Goal: Transaction & Acquisition: Purchase product/service

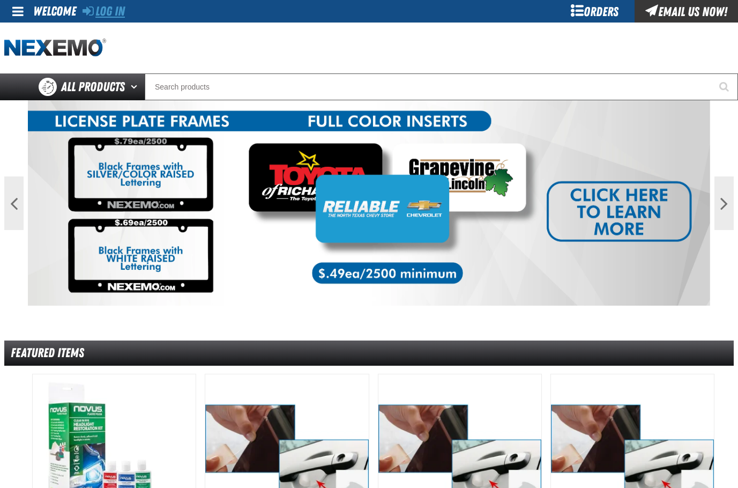
click at [105, 11] on link "Log In" at bounding box center [104, 11] width 42 height 15
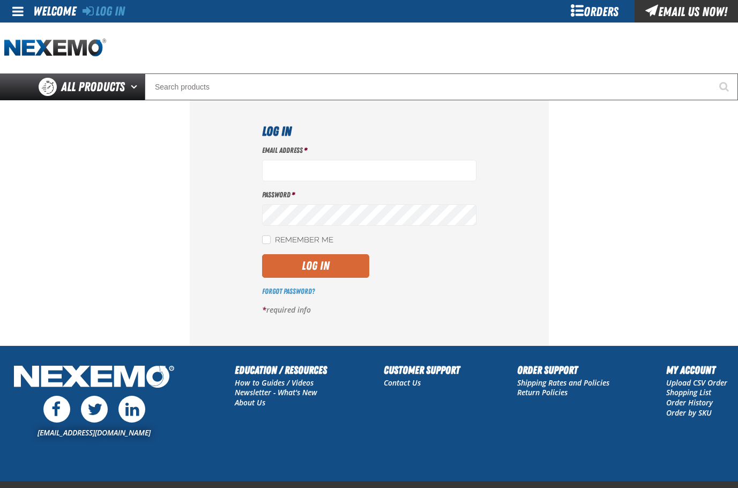
type input "kmcelhaney@vtaig.com"
click at [334, 256] on button "Log In" at bounding box center [315, 266] width 107 height 24
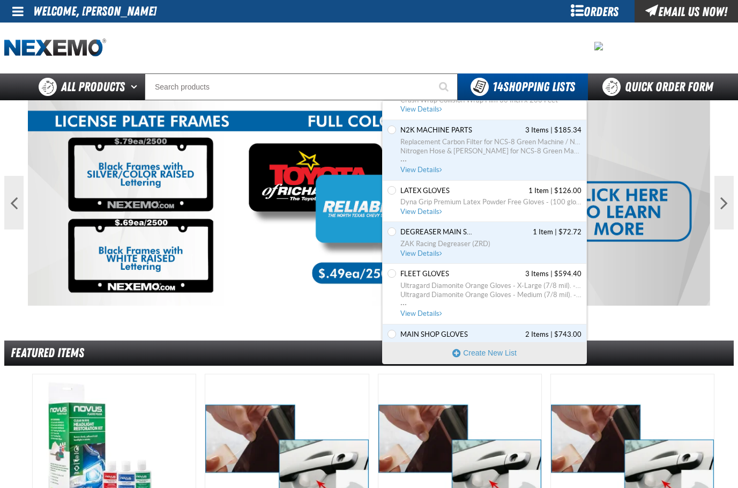
scroll to position [321, 0]
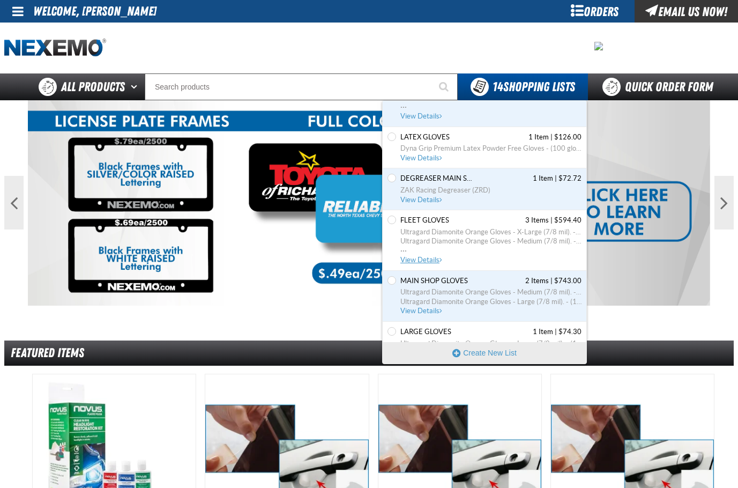
click at [450, 227] on span "Ultragard Diamonite Orange Gloves - X-Large (7/8 mil). - (100 gloves per box MI…" at bounding box center [490, 232] width 181 height 10
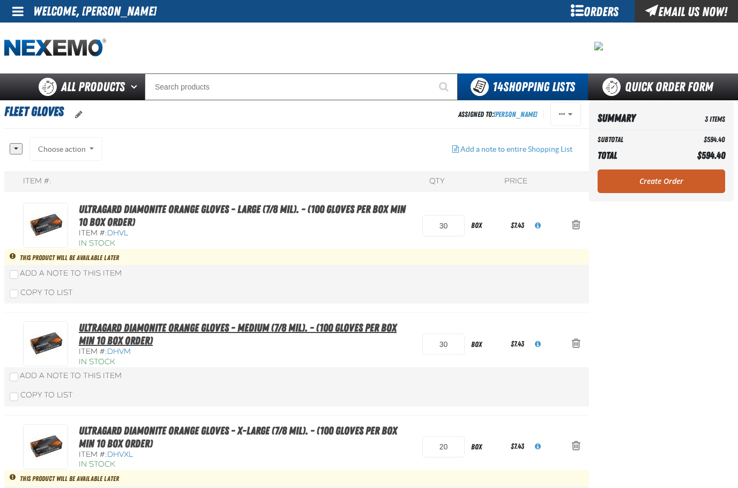
click at [259, 331] on link "Ultragard Diamonite Orange Gloves - Medium (7/8 mil). - (100 gloves per box MIN…" at bounding box center [238, 334] width 318 height 26
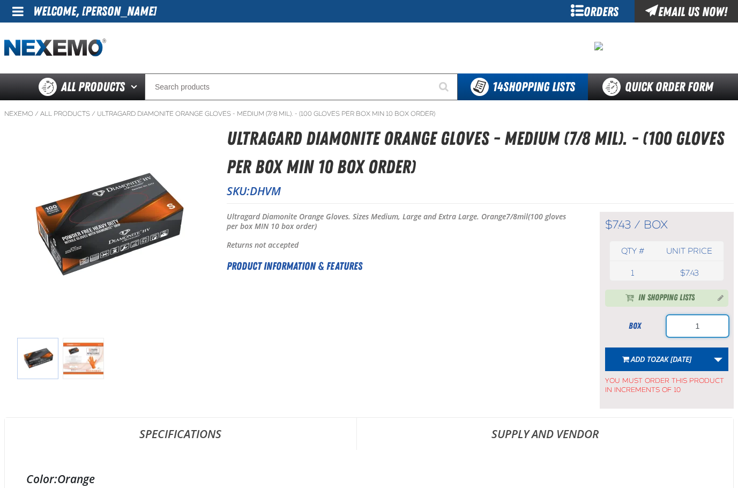
drag, startPoint x: 680, startPoint y: 331, endPoint x: 717, endPoint y: 323, distance: 38.2
click at [717, 323] on input "1" at bounding box center [697, 325] width 62 height 21
type input "50"
click at [716, 363] on link "More Actions" at bounding box center [718, 359] width 20 height 24
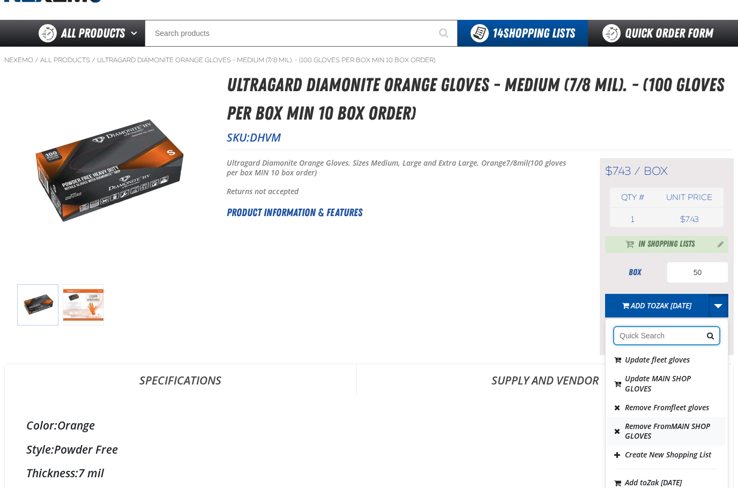
scroll to position [54, 0]
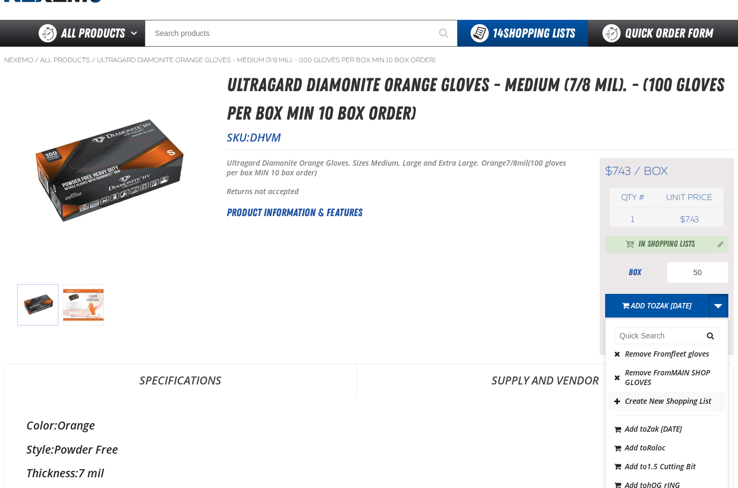
click at [658, 410] on button "Create New Shopping List" at bounding box center [667, 401] width 118 height 19
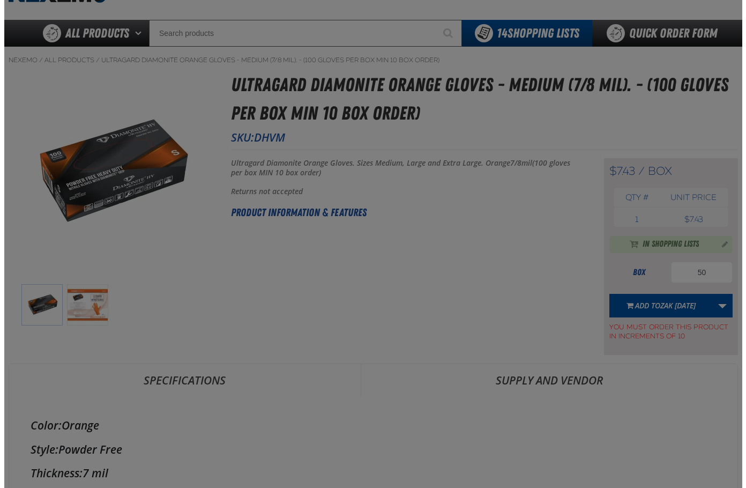
scroll to position [0, 0]
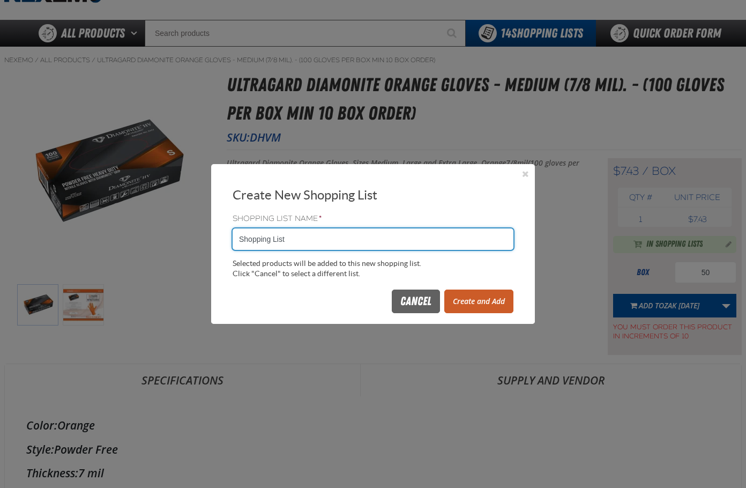
drag, startPoint x: 350, startPoint y: 244, endPoint x: -1, endPoint y: 246, distance: 350.4
click at [0, 246] on html "Skip to Main Content Staging Site 5.1 Upgrade Site My Account My Account Suppor…" at bounding box center [373, 244] width 746 height 488
type input "more gloves"
click at [459, 303] on button "Create and Add" at bounding box center [478, 301] width 69 height 24
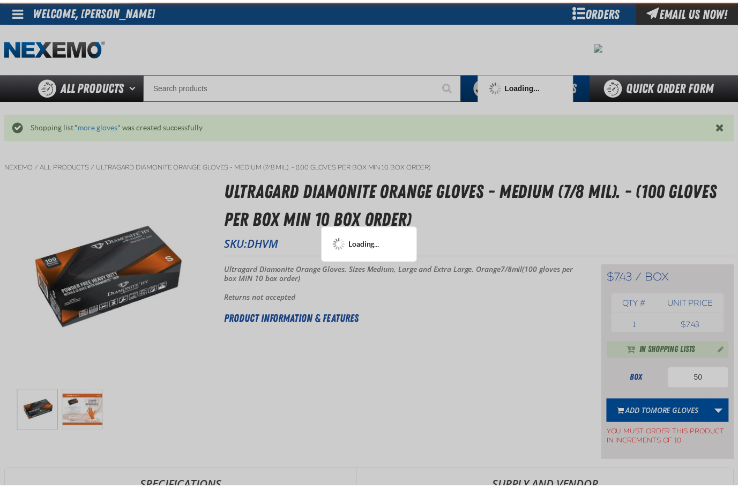
scroll to position [54, 0]
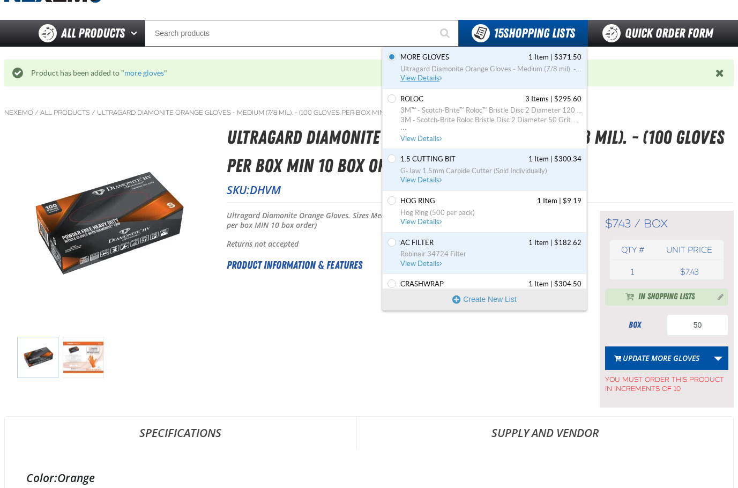
click at [447, 70] on span "Ultragard Diamonite Orange Gloves - Medium (7/8 mil). - (100 gloves per box MIN…" at bounding box center [490, 69] width 181 height 10
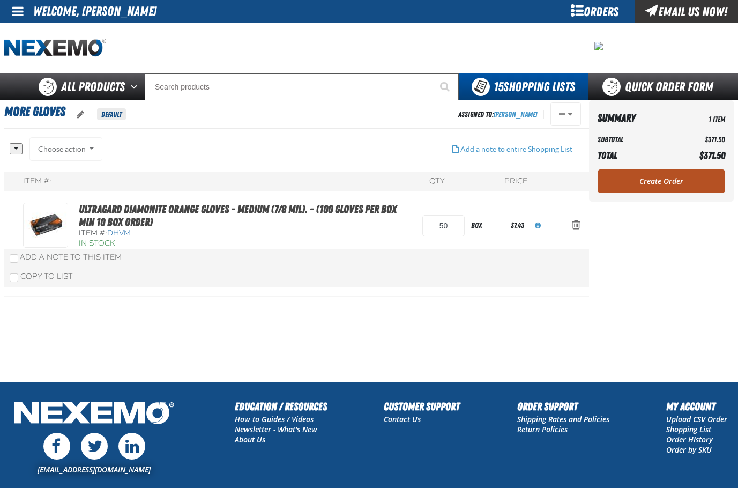
click at [651, 170] on link "Create Order" at bounding box center [661, 181] width 128 height 24
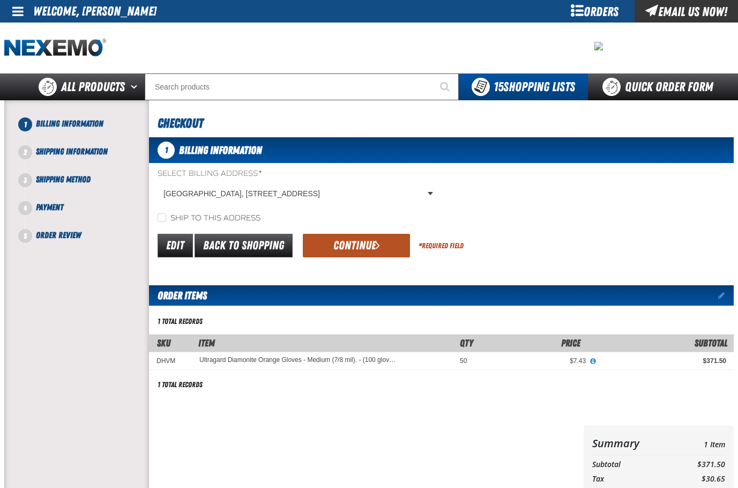
click at [377, 251] on button "Continue" at bounding box center [356, 246] width 107 height 24
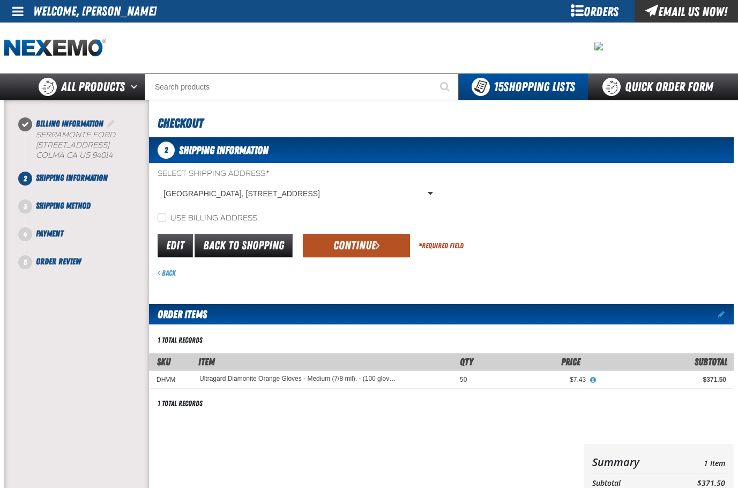
click at [318, 248] on button "Continue" at bounding box center [356, 246] width 107 height 24
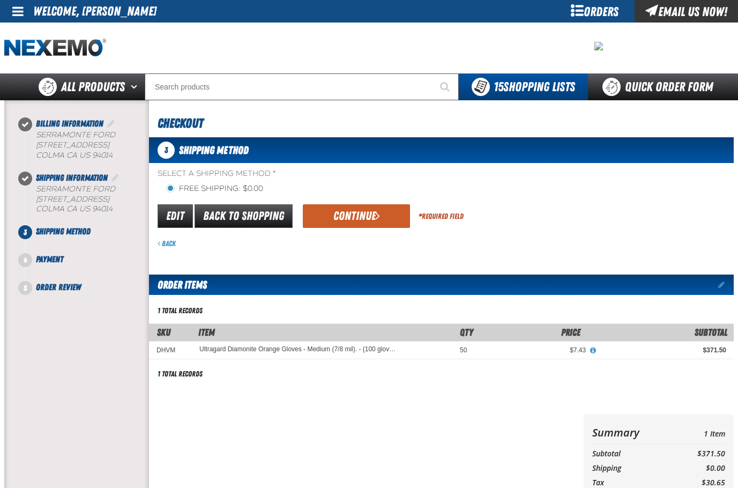
click at [346, 228] on div "Edit Back to Shopping Continue * Required Field" at bounding box center [441, 216] width 585 height 27
click at [362, 217] on button "Continue" at bounding box center [356, 216] width 107 height 24
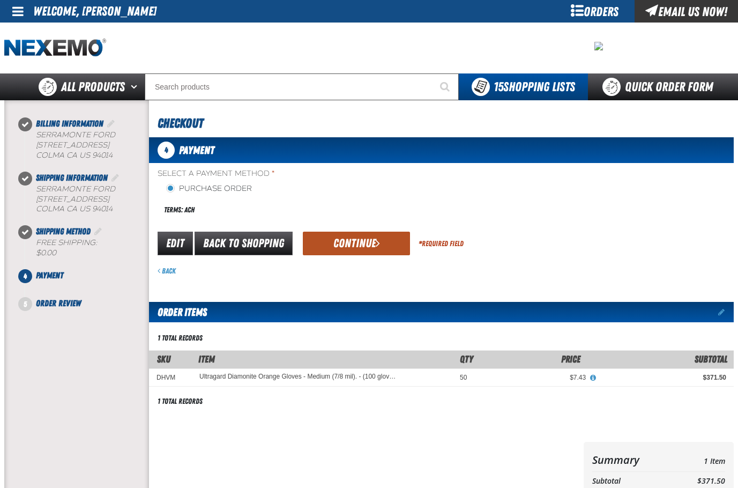
click at [362, 250] on button "Continue" at bounding box center [356, 243] width 107 height 24
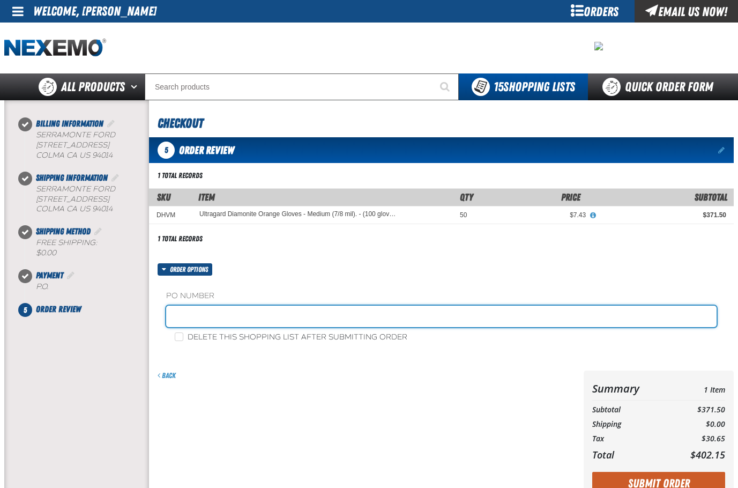
click at [261, 316] on input "text" at bounding box center [441, 315] width 550 height 21
type input "30632-FLEET"
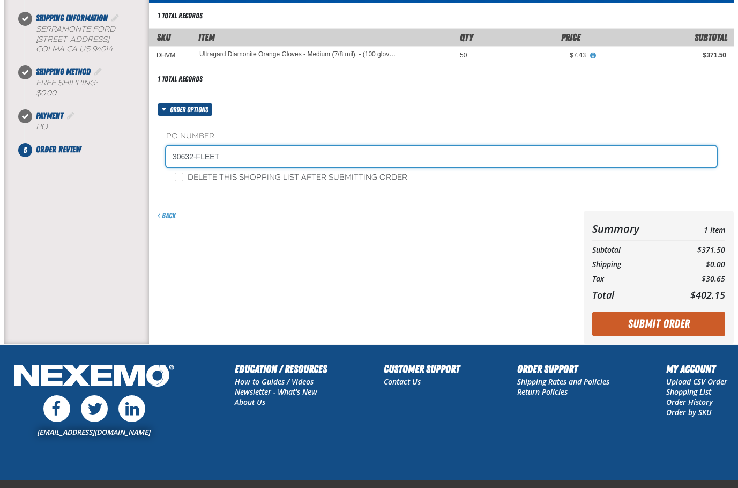
scroll to position [161, 0]
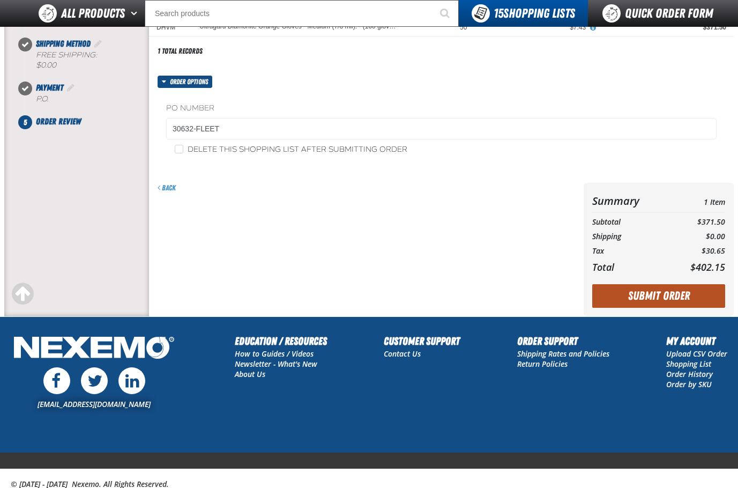
click at [641, 301] on button "Submit Order" at bounding box center [658, 296] width 133 height 24
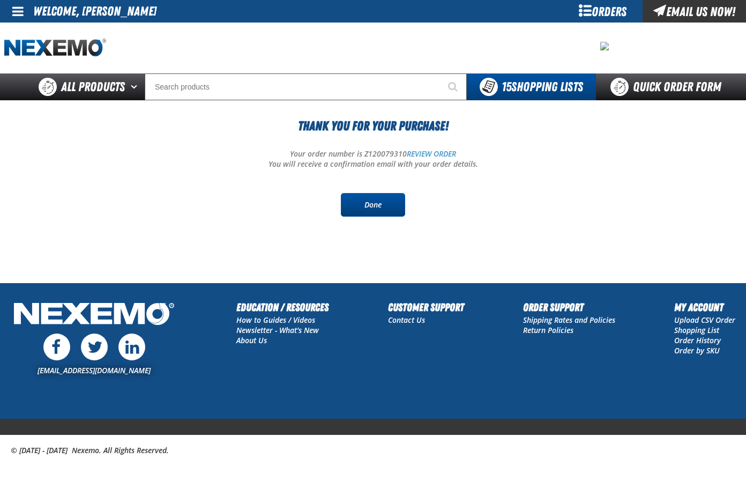
click at [392, 194] on link "Done" at bounding box center [373, 205] width 64 height 24
